Goal: Task Accomplishment & Management: Manage account settings

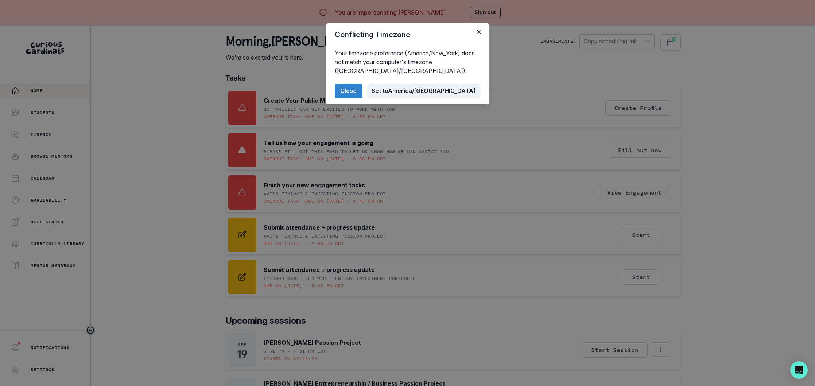
click at [437, 92] on button "Set to [GEOGRAPHIC_DATA]/[GEOGRAPHIC_DATA]" at bounding box center [424, 91] width 114 height 15
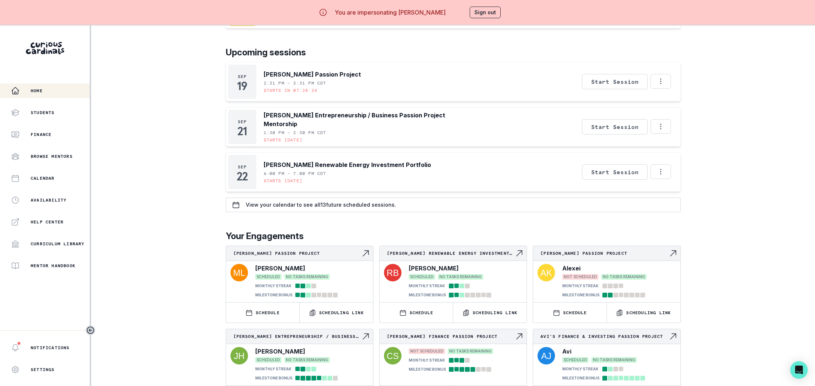
scroll to position [272, 0]
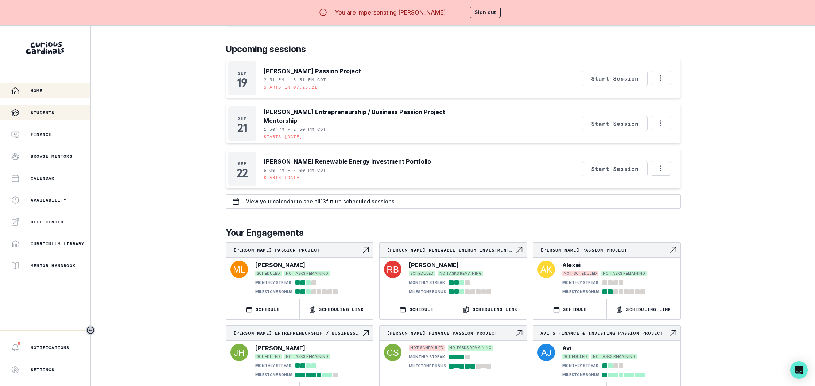
click at [36, 114] on p "Students" at bounding box center [43, 113] width 24 height 6
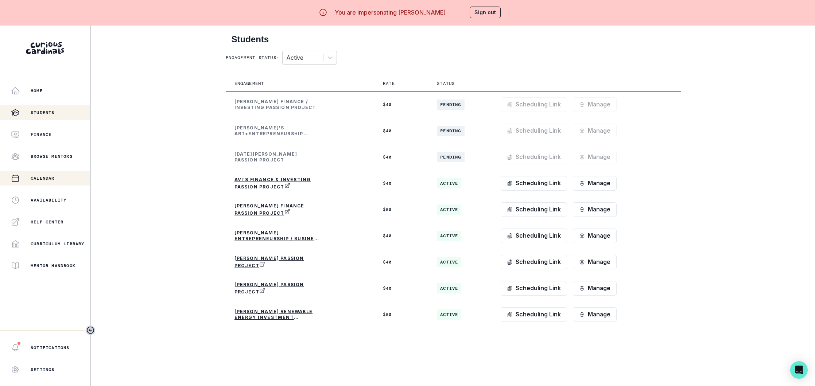
click at [48, 174] on div "Calendar" at bounding box center [50, 178] width 79 height 9
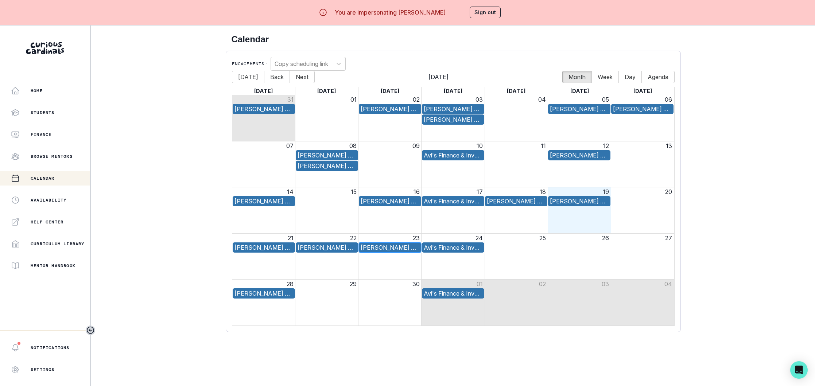
click at [395, 249] on div "[PERSON_NAME] Finance Passion Project" at bounding box center [390, 247] width 59 height 9
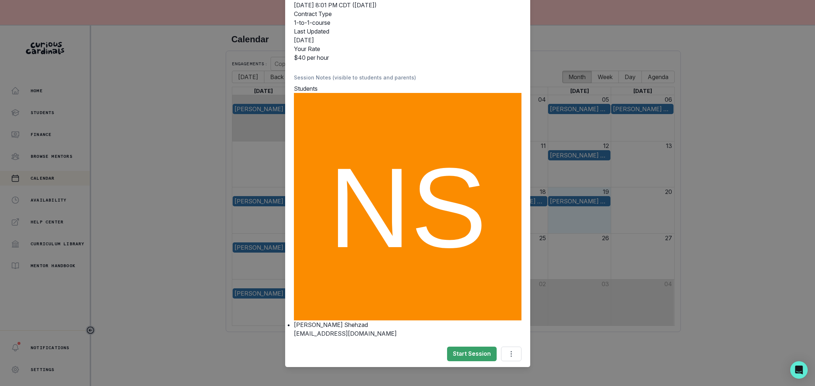
scroll to position [121, 0]
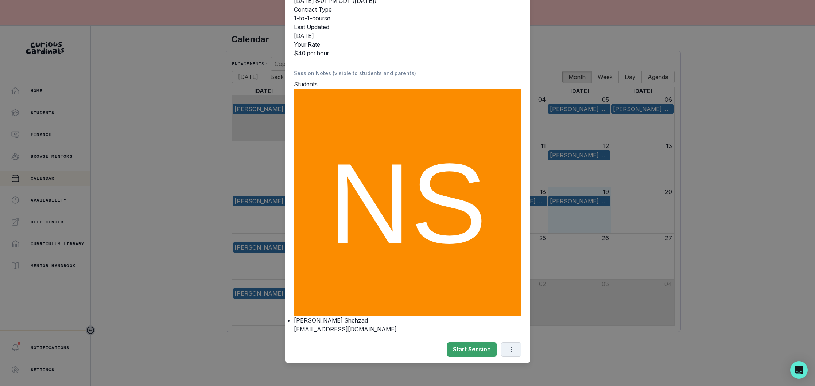
click at [513, 346] on icon "Options" at bounding box center [511, 350] width 8 height 8
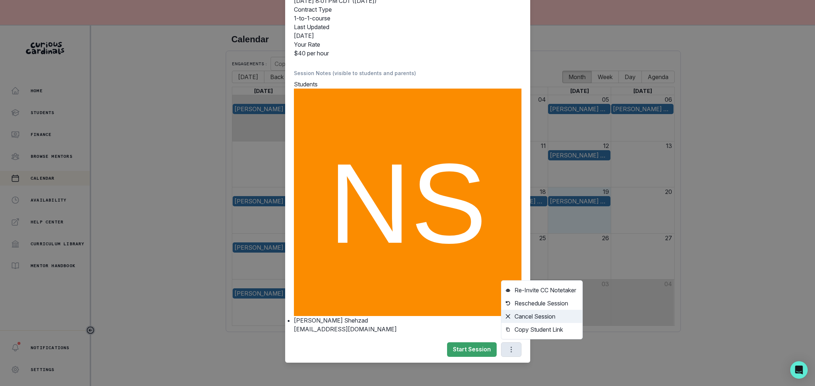
click at [545, 314] on button "Cancel Session" at bounding box center [541, 316] width 81 height 13
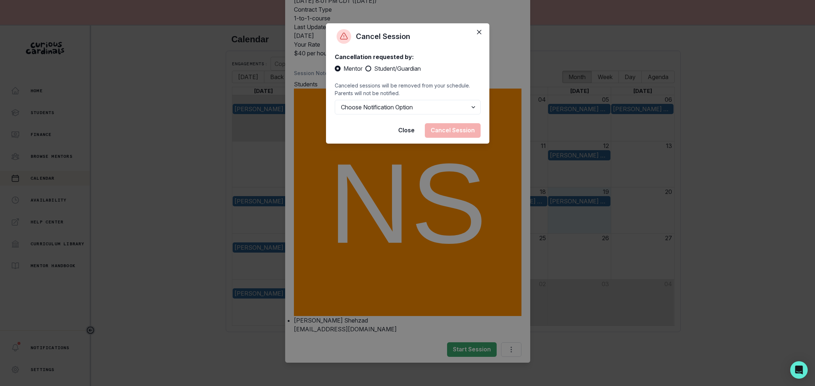
click at [367, 67] on span at bounding box center [368, 69] width 6 height 6
click at [365, 69] on input "Student/Guardian" at bounding box center [365, 69] width 0 height 0
radio input "true"
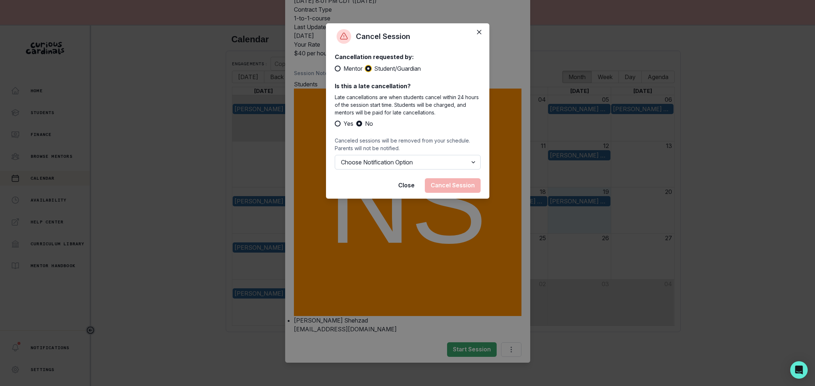
click at [447, 162] on select "Choose Notification Option Notify Family Do Not Notify Family" at bounding box center [408, 162] width 146 height 15
click at [422, 161] on select "Choose Notification Option Notify Family Do Not Notify Family" at bounding box center [408, 162] width 146 height 15
select select "option1"
click at [454, 193] on button "Cancel Session" at bounding box center [453, 185] width 56 height 15
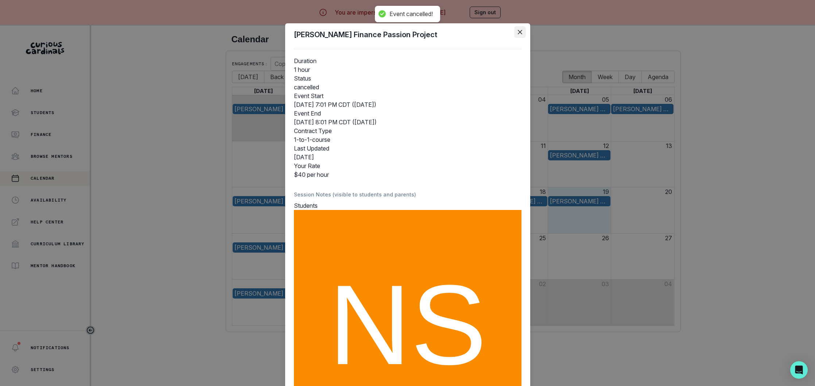
click at [521, 30] on icon "Close" at bounding box center [520, 32] width 4 height 4
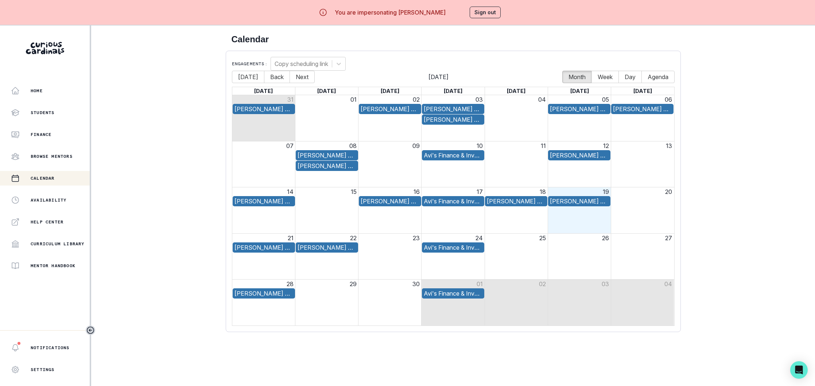
click at [480, 13] on button "Sign out" at bounding box center [485, 13] width 31 height 12
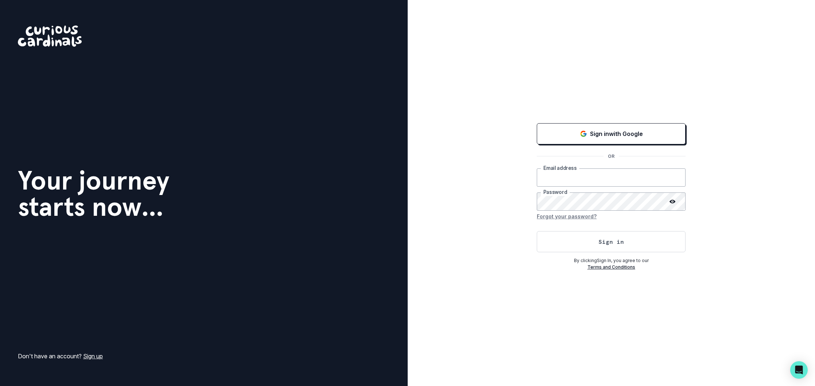
type input "[EMAIL_ADDRESS][DOMAIN_NAME]"
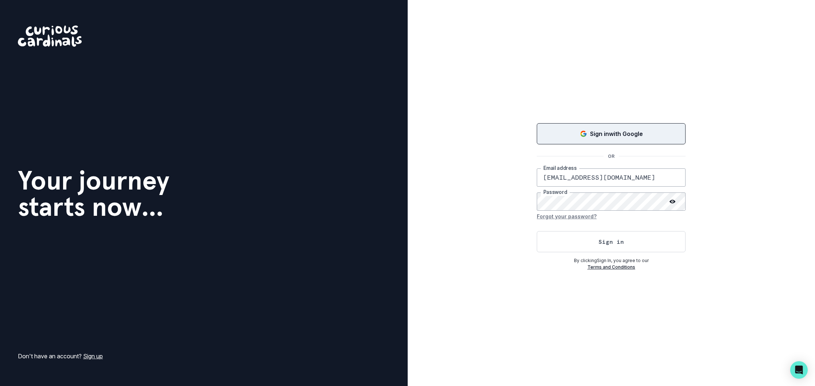
click at [599, 137] on p "Sign in with Google" at bounding box center [616, 133] width 53 height 9
